Goal: Task Accomplishment & Management: Manage account settings

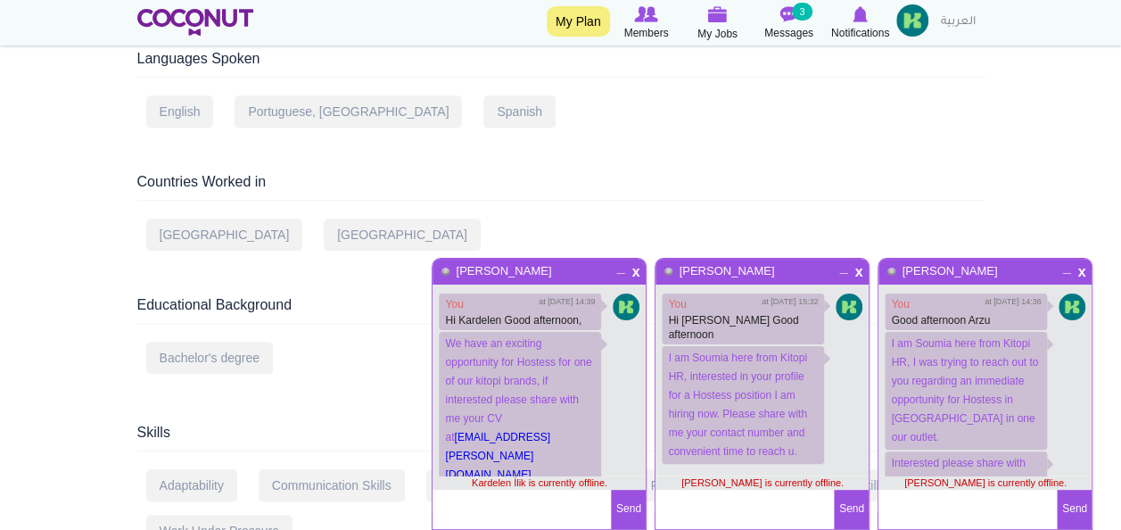
scroll to position [26, 0]
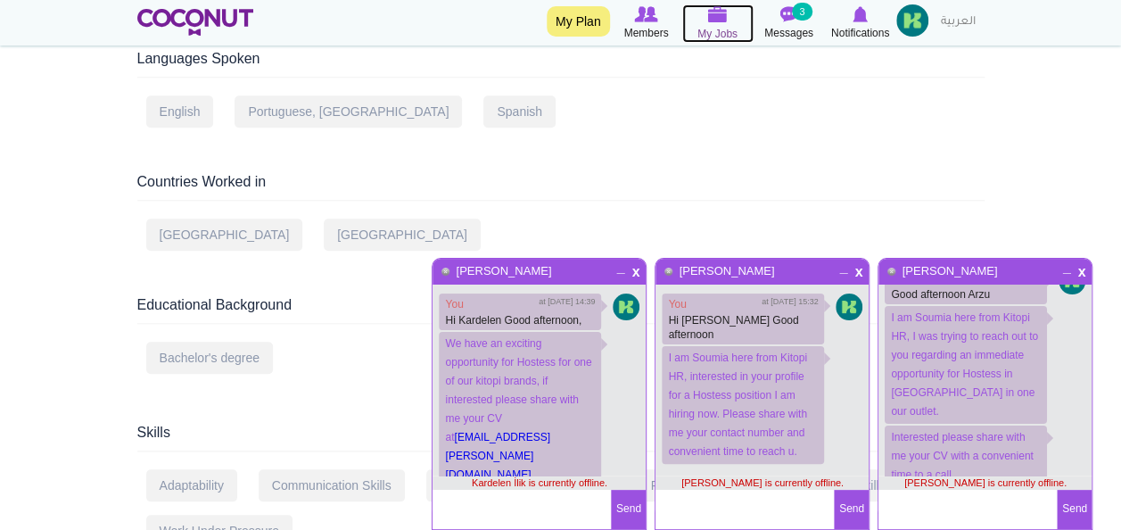
click at [724, 29] on span "My Jobs" at bounding box center [717, 34] width 40 height 18
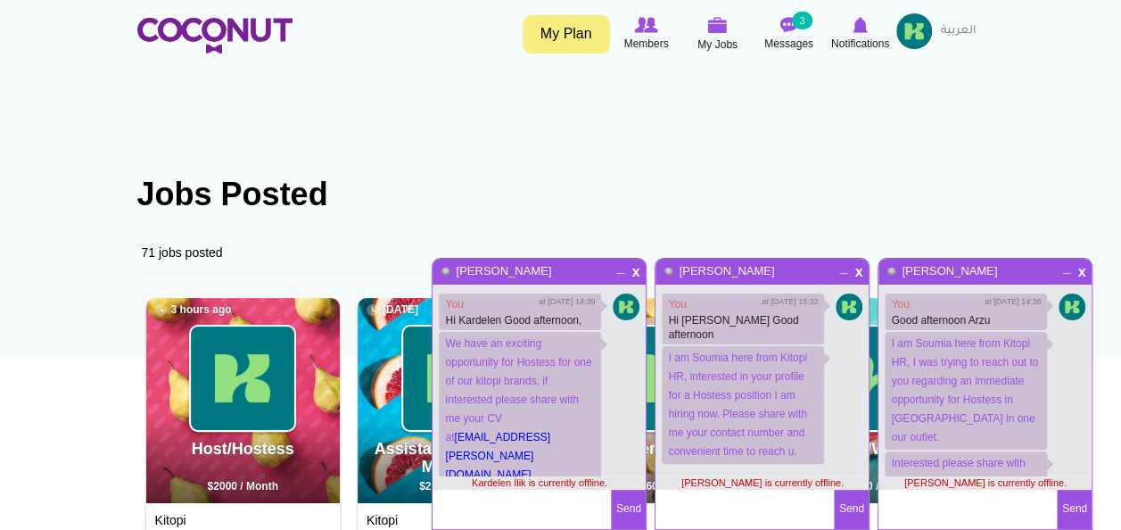
scroll to position [26, 0]
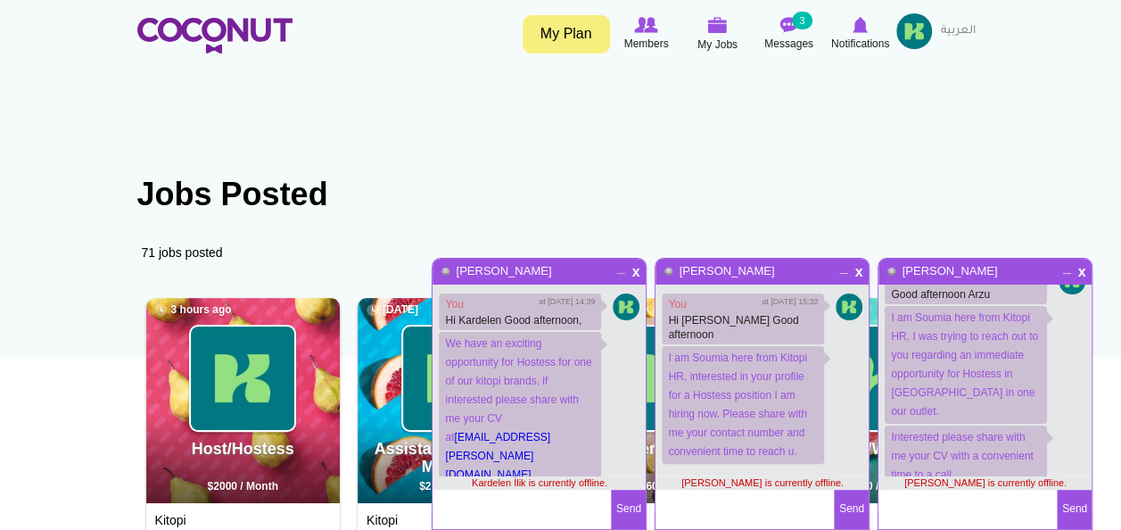
click at [619, 277] on div "x _ Kardelen İlik" at bounding box center [538, 272] width 213 height 26
click at [259, 367] on img at bounding box center [242, 377] width 103 height 103
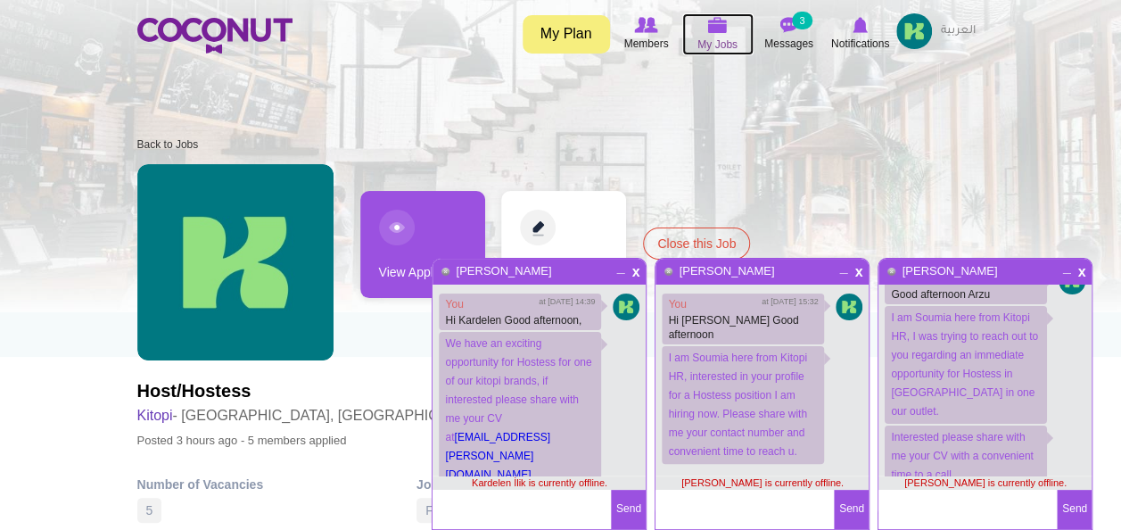
click at [708, 35] on icon at bounding box center [718, 25] width 68 height 21
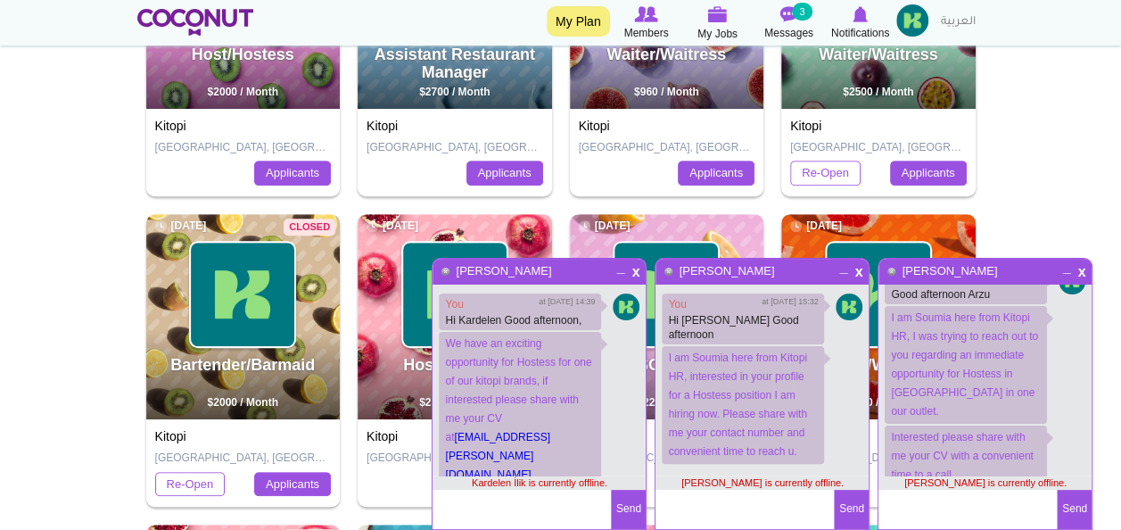
scroll to position [402, 0]
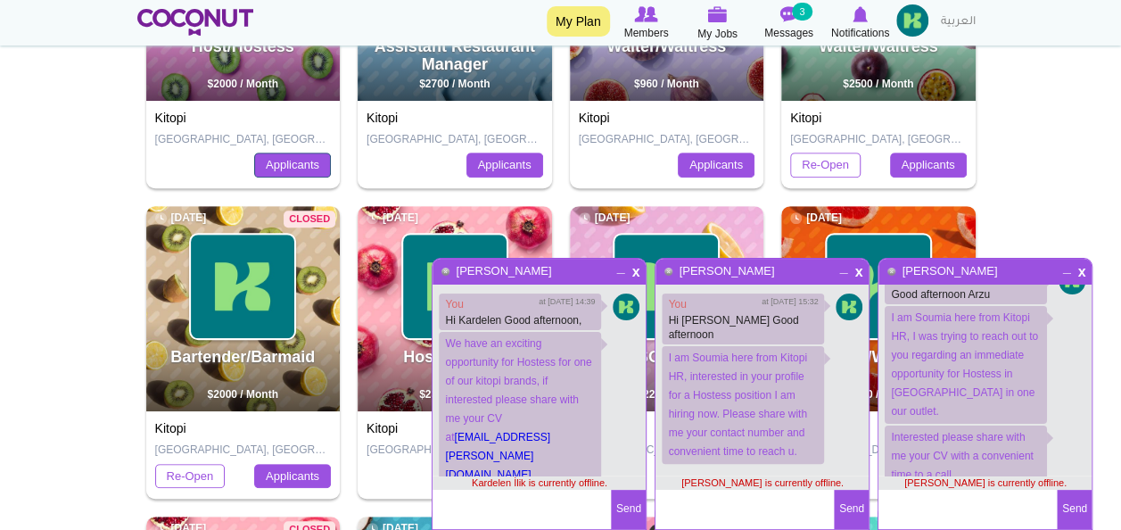
click at [298, 161] on link "Applicants" at bounding box center [292, 164] width 77 height 25
